Goal: Transaction & Acquisition: Book appointment/travel/reservation

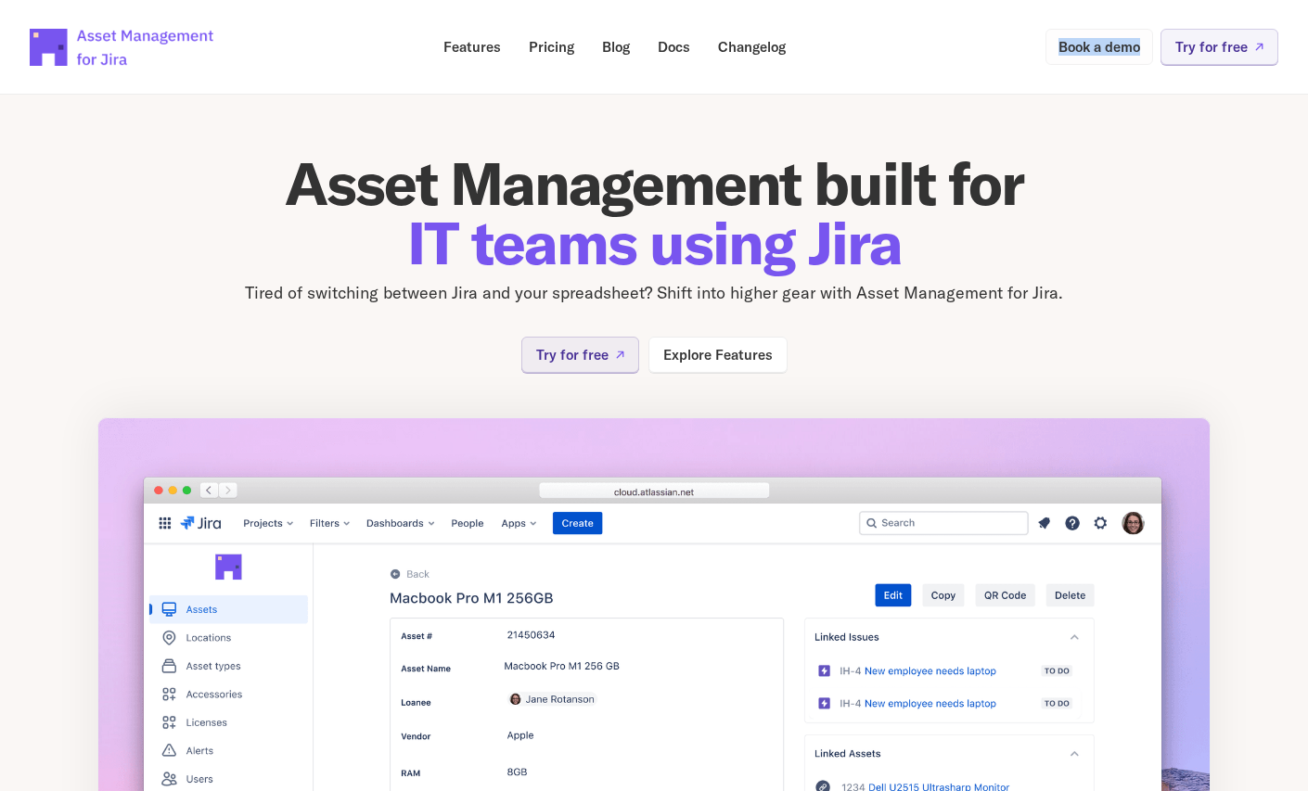
click at [1090, 42] on p "Book a demo" at bounding box center [1100, 47] width 82 height 14
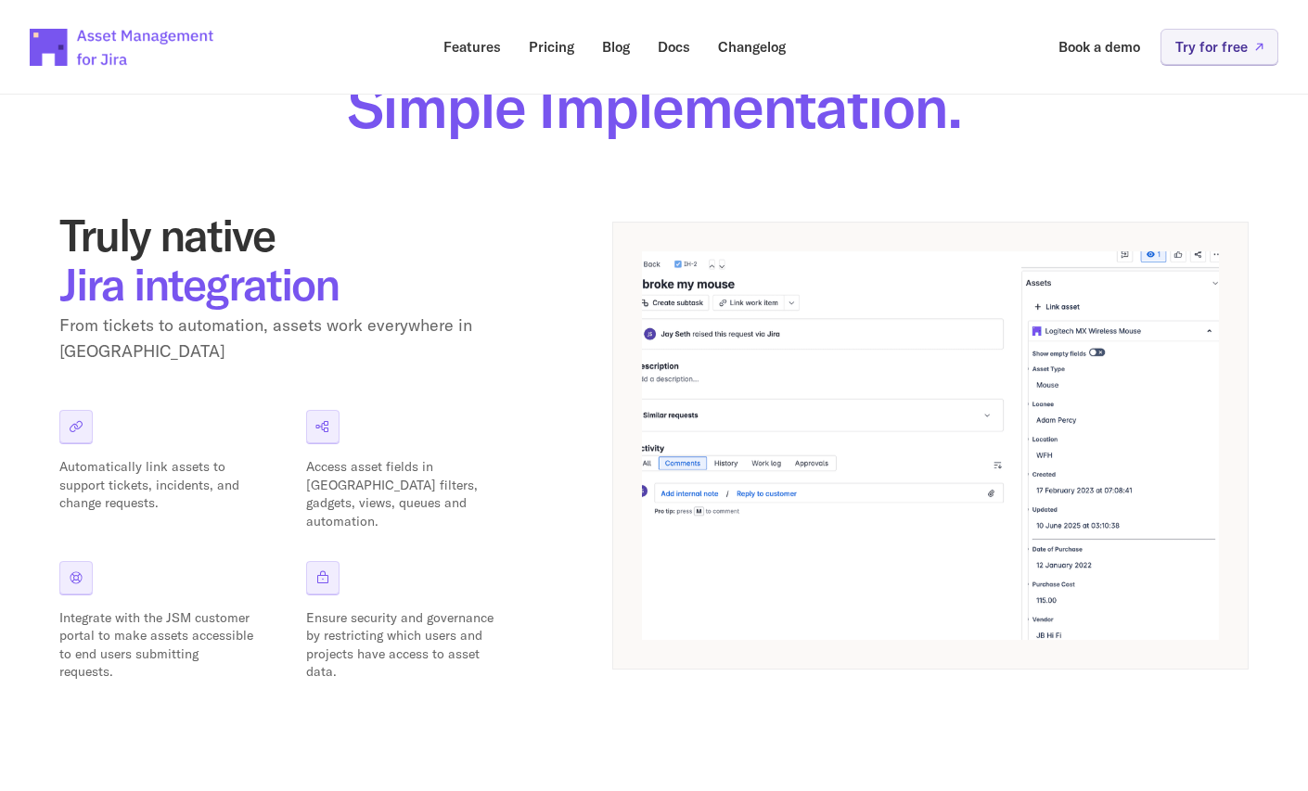
scroll to position [198, 0]
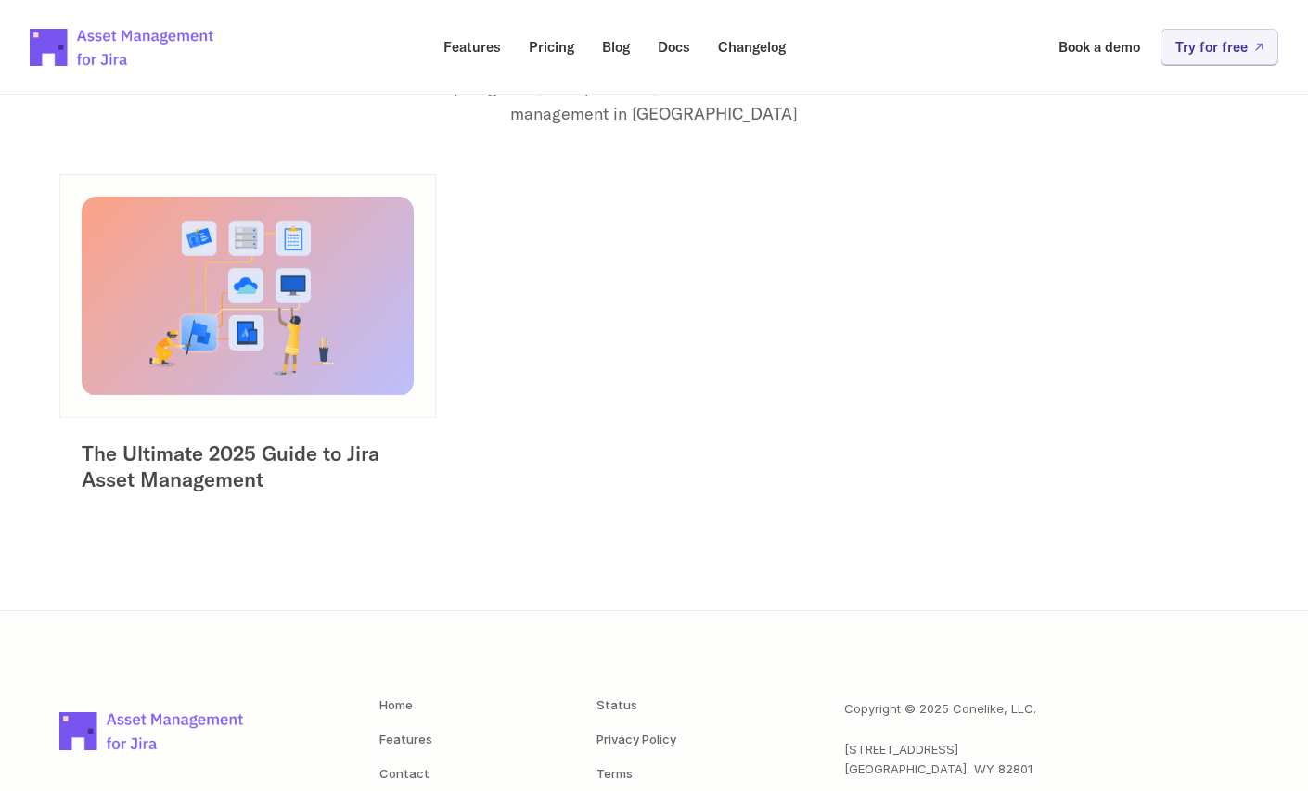
scroll to position [326, 0]
